Goal: Navigation & Orientation: Find specific page/section

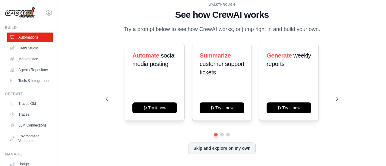
click at [26, 13] on img at bounding box center [20, 12] width 30 height 11
click at [26, 51] on link "Crew Studio" at bounding box center [31, 48] width 46 height 10
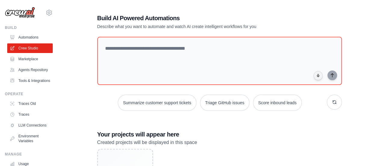
scroll to position [60, 0]
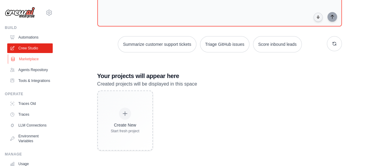
click at [29, 58] on link "Marketplace" at bounding box center [31, 59] width 46 height 10
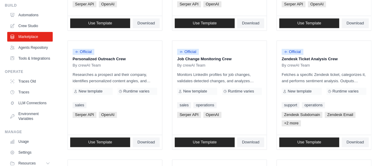
scroll to position [30, 0]
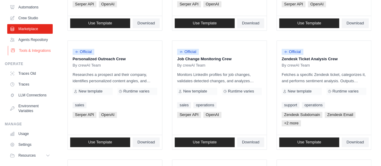
click at [25, 55] on link "Tools & Integrations" at bounding box center [31, 51] width 46 height 10
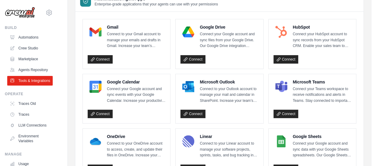
scroll to position [60, 0]
